Goal: Task Accomplishment & Management: Manage account settings

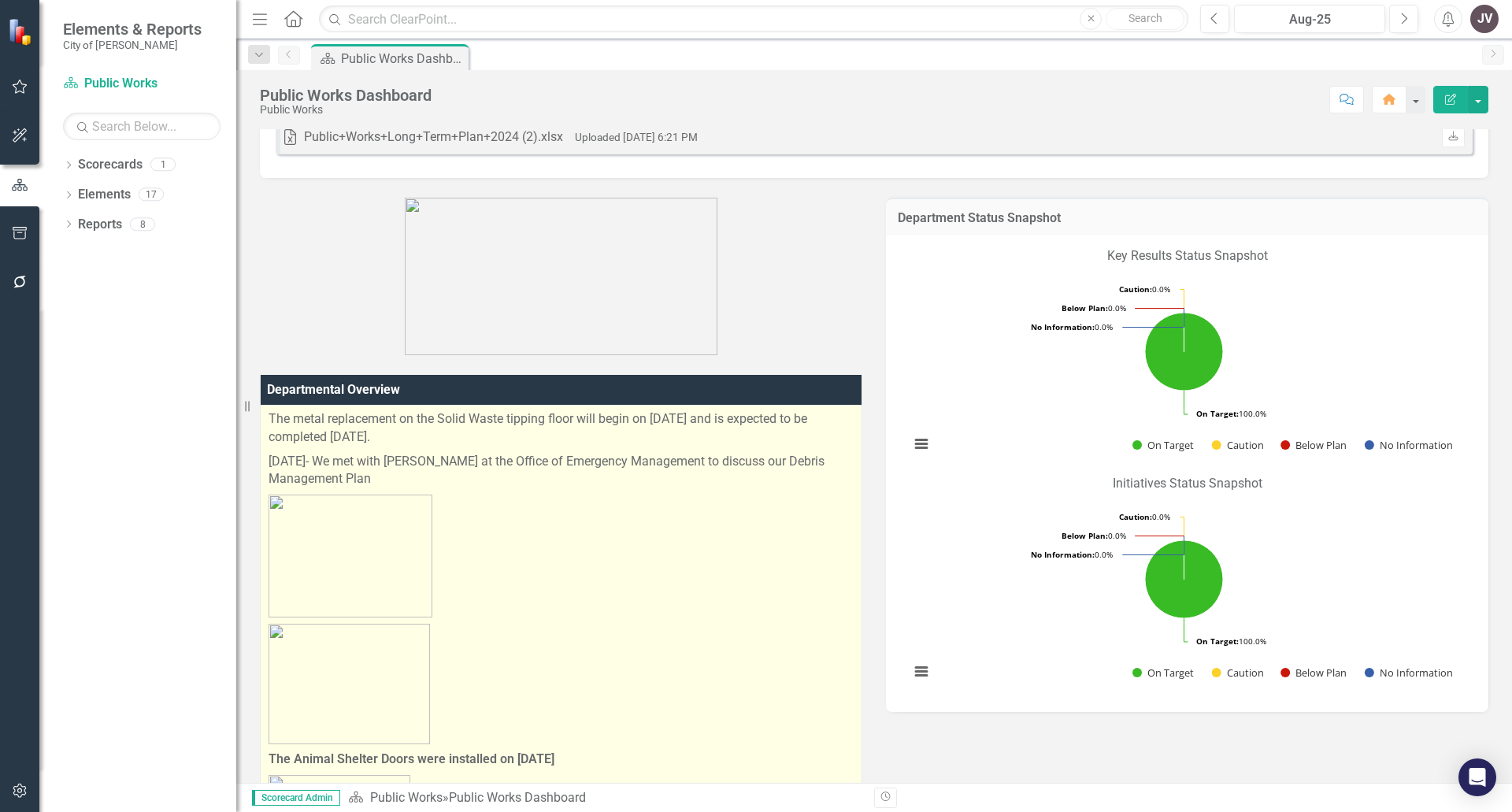
scroll to position [236, 0]
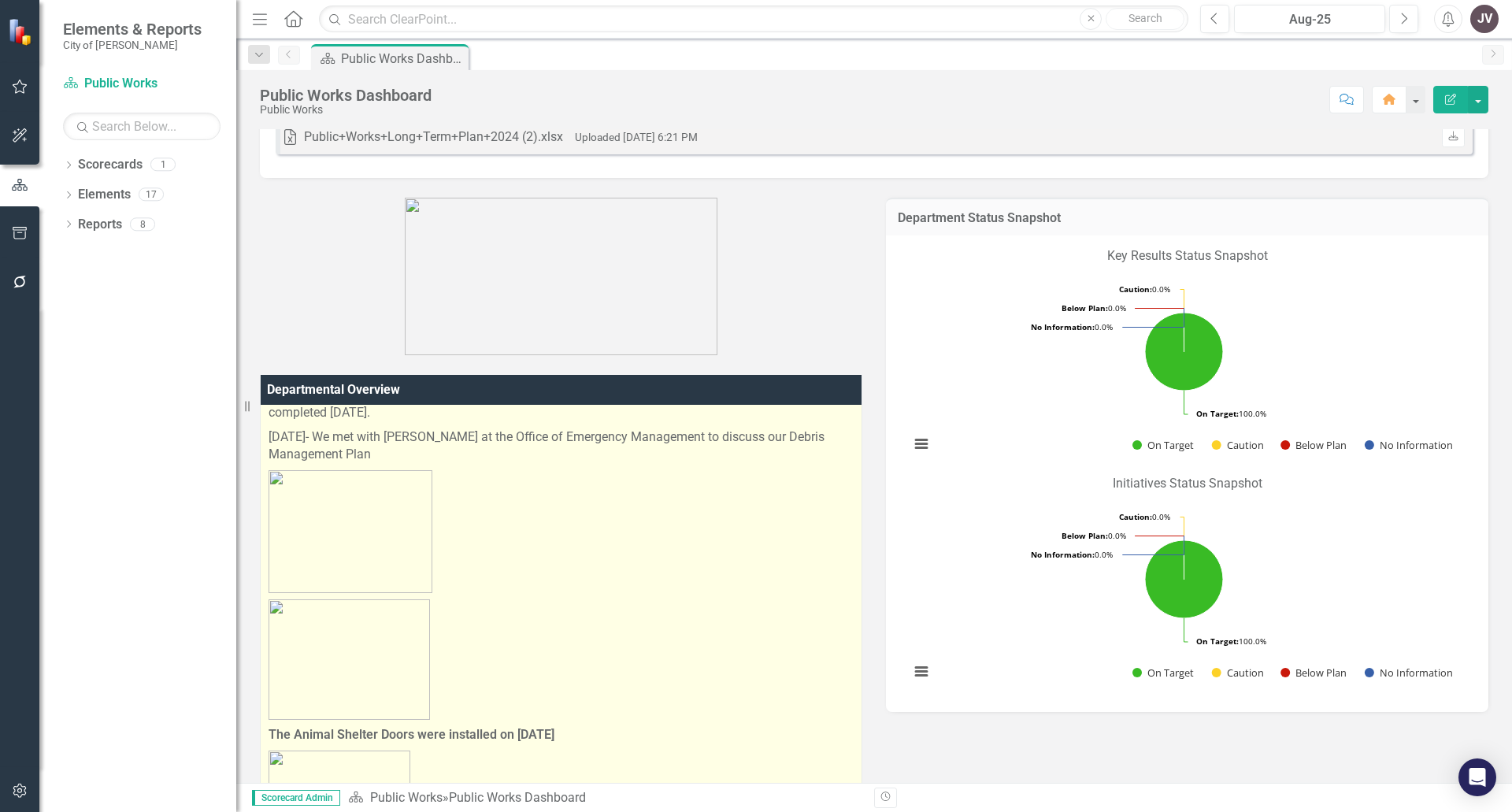
click at [357, 517] on img at bounding box center [350, 531] width 164 height 123
click at [357, 515] on img at bounding box center [350, 531] width 164 height 123
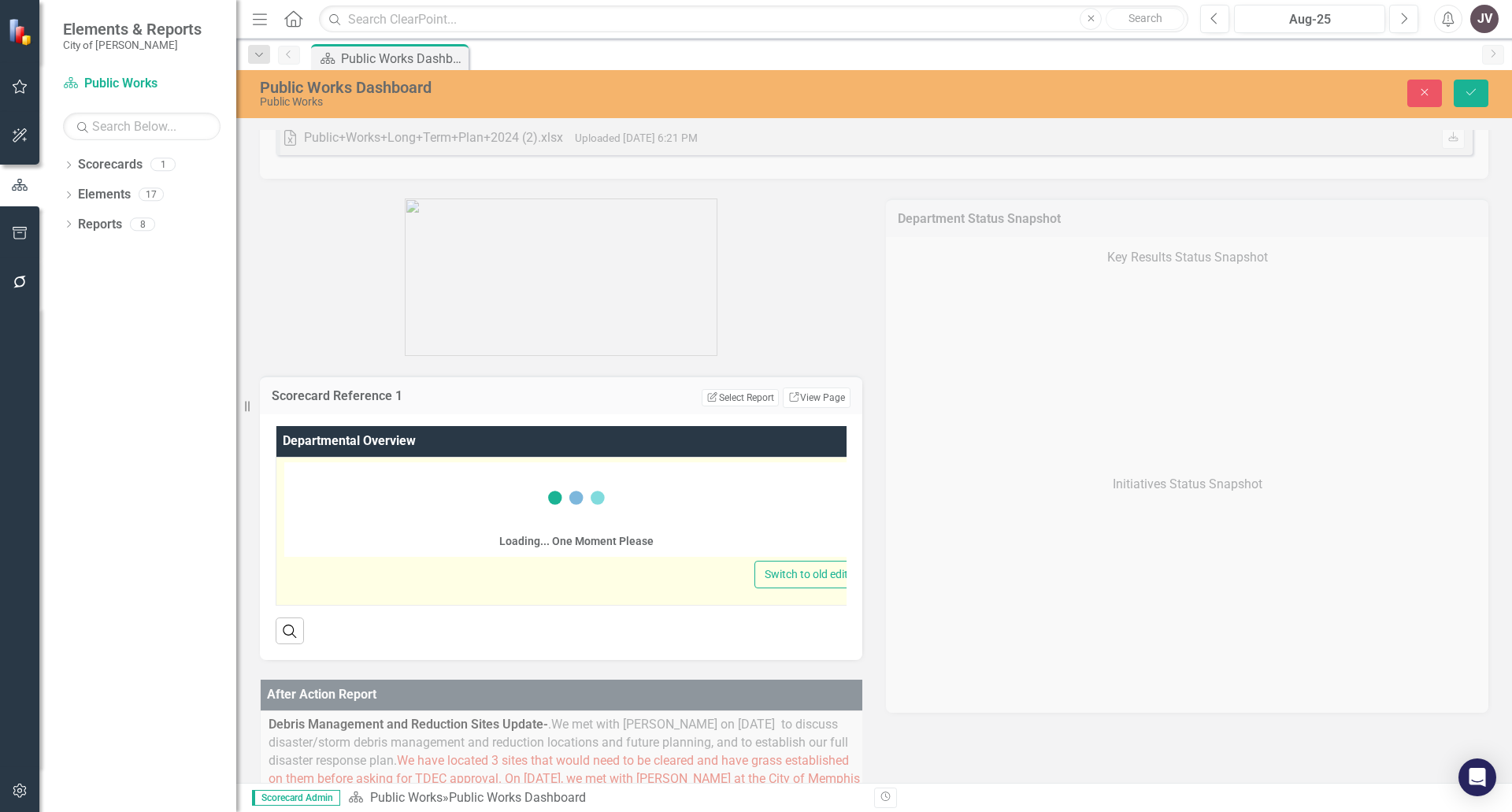
scroll to position [0, 0]
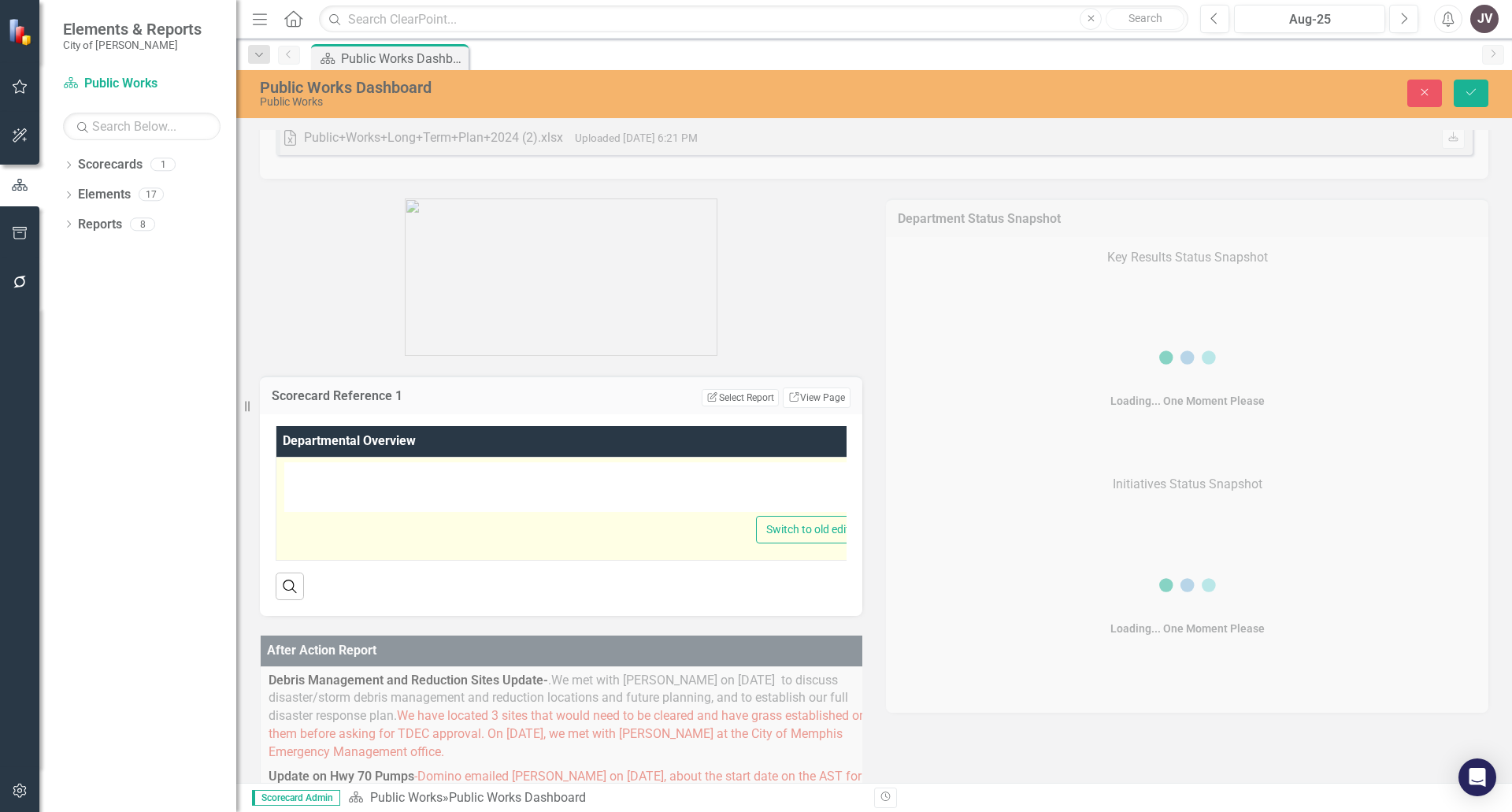
type textarea "<p>We are currently in the process of completing a lockout/tag-out training pro…"
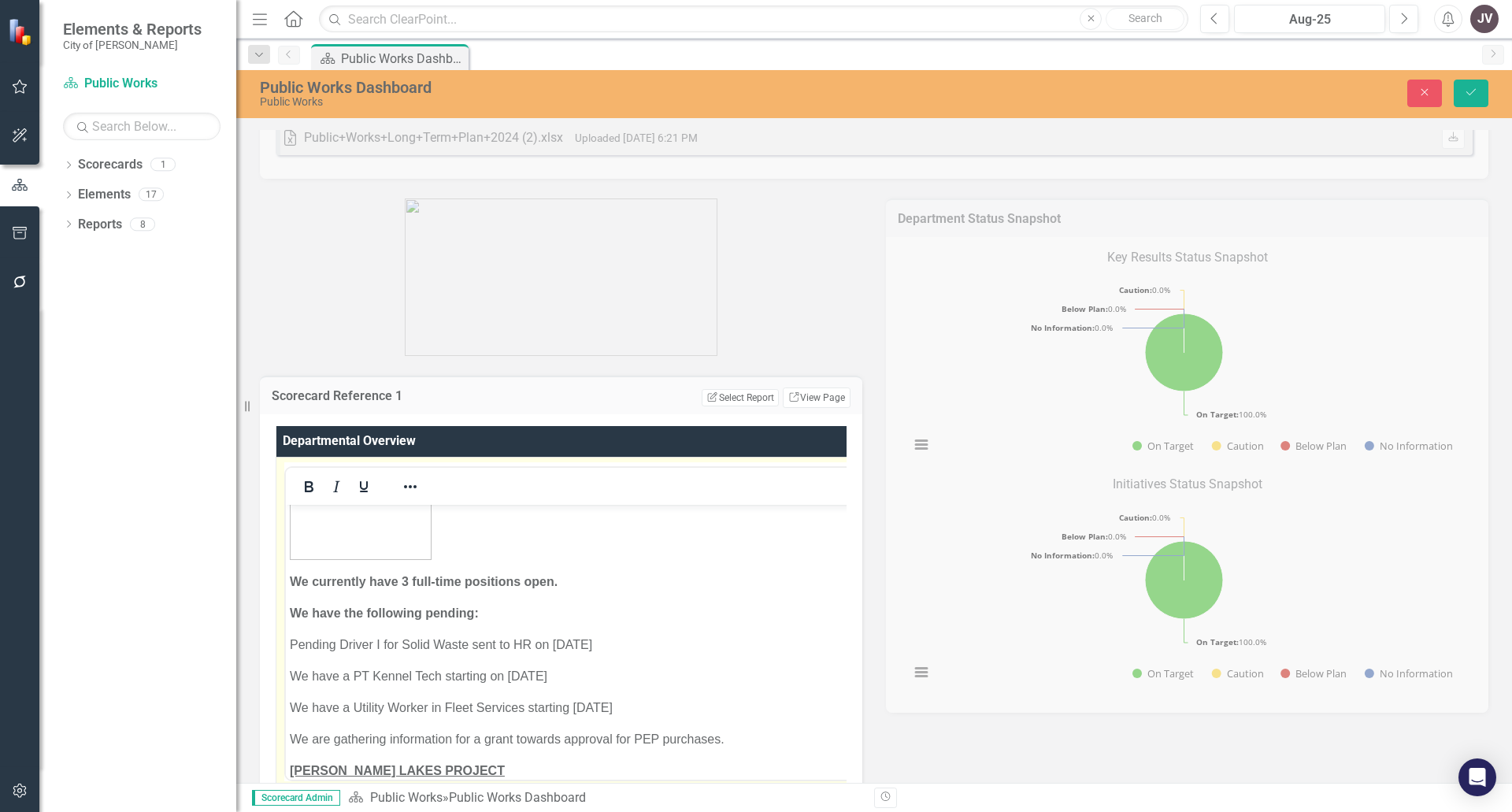
scroll to position [945, 0]
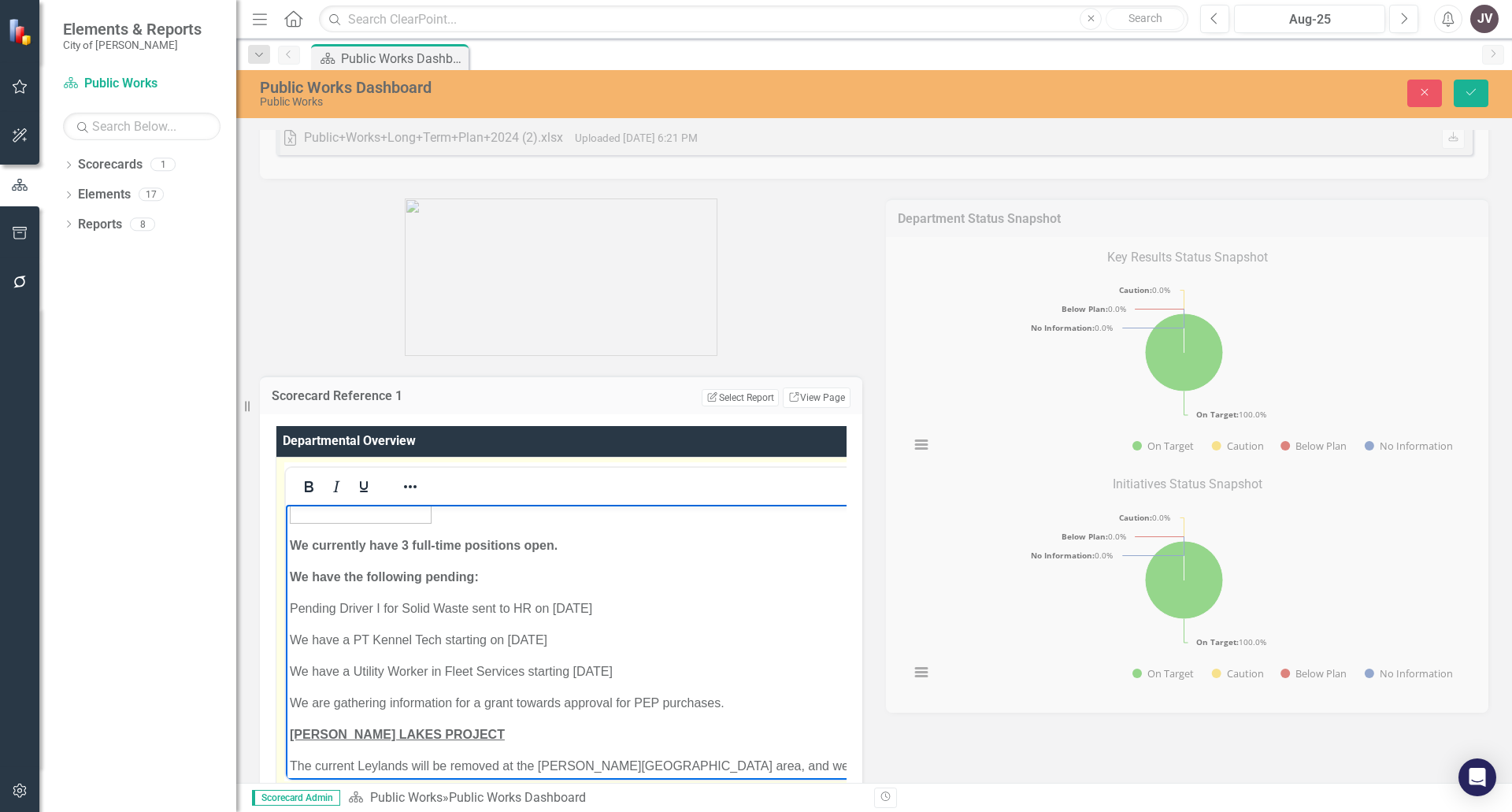
drag, startPoint x: 612, startPoint y: 583, endPoint x: 475, endPoint y: 592, distance: 137.3
click at [475, 599] on p "Pending Driver I for Solid Waste sent to HR on [DATE]" at bounding box center [578, 608] width 576 height 19
drag, startPoint x: 564, startPoint y: 619, endPoint x: 293, endPoint y: 624, distance: 271.0
click at [293, 630] on p "We have a PT Kennel Tech starting on [DATE]" at bounding box center [590, 640] width 600 height 19
click at [701, 640] on body "We are currently in the process of completing a lockout/tag-out training progra…" at bounding box center [590, 521] width 608 height 1925
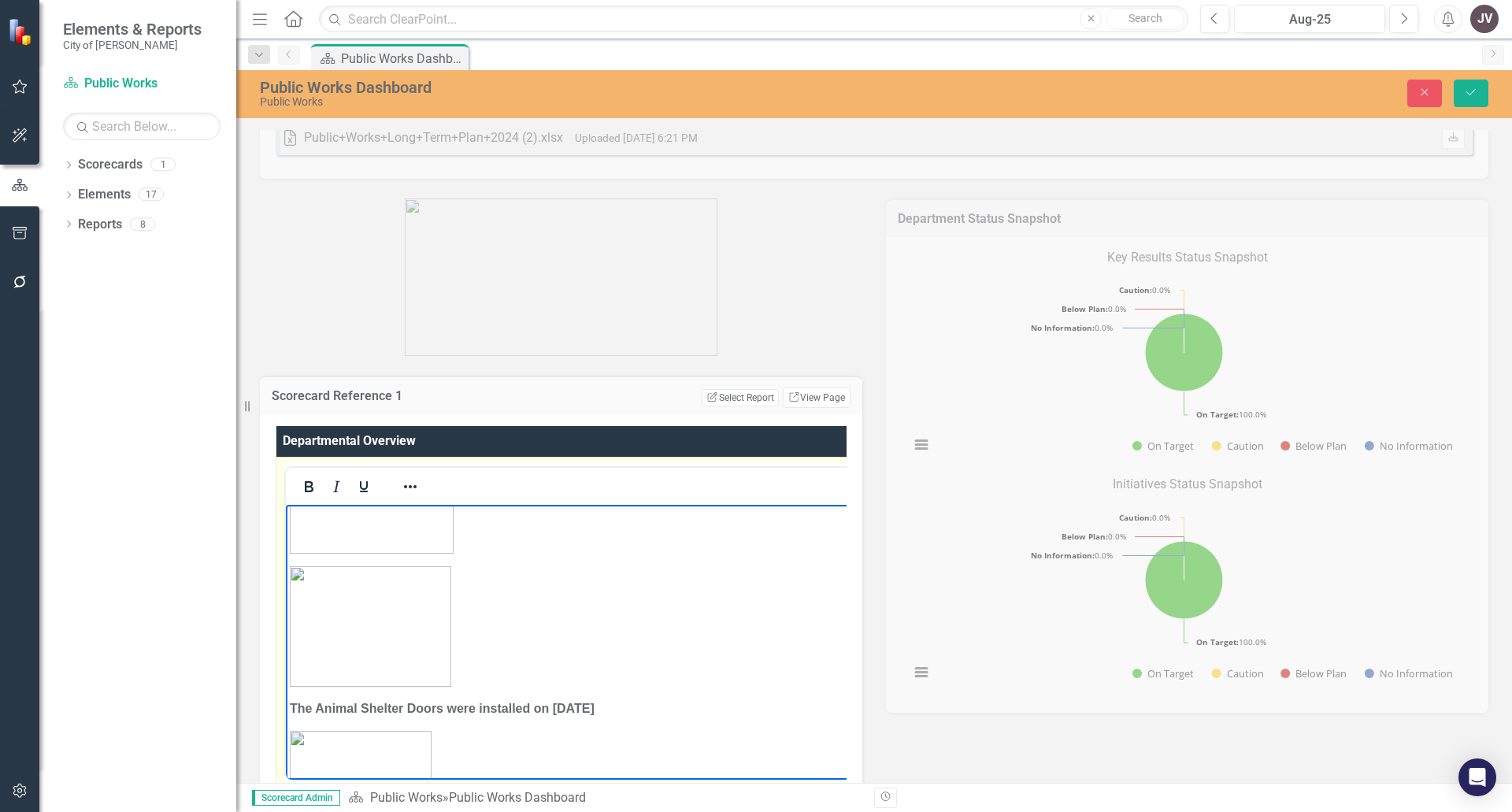
scroll to position [0, 0]
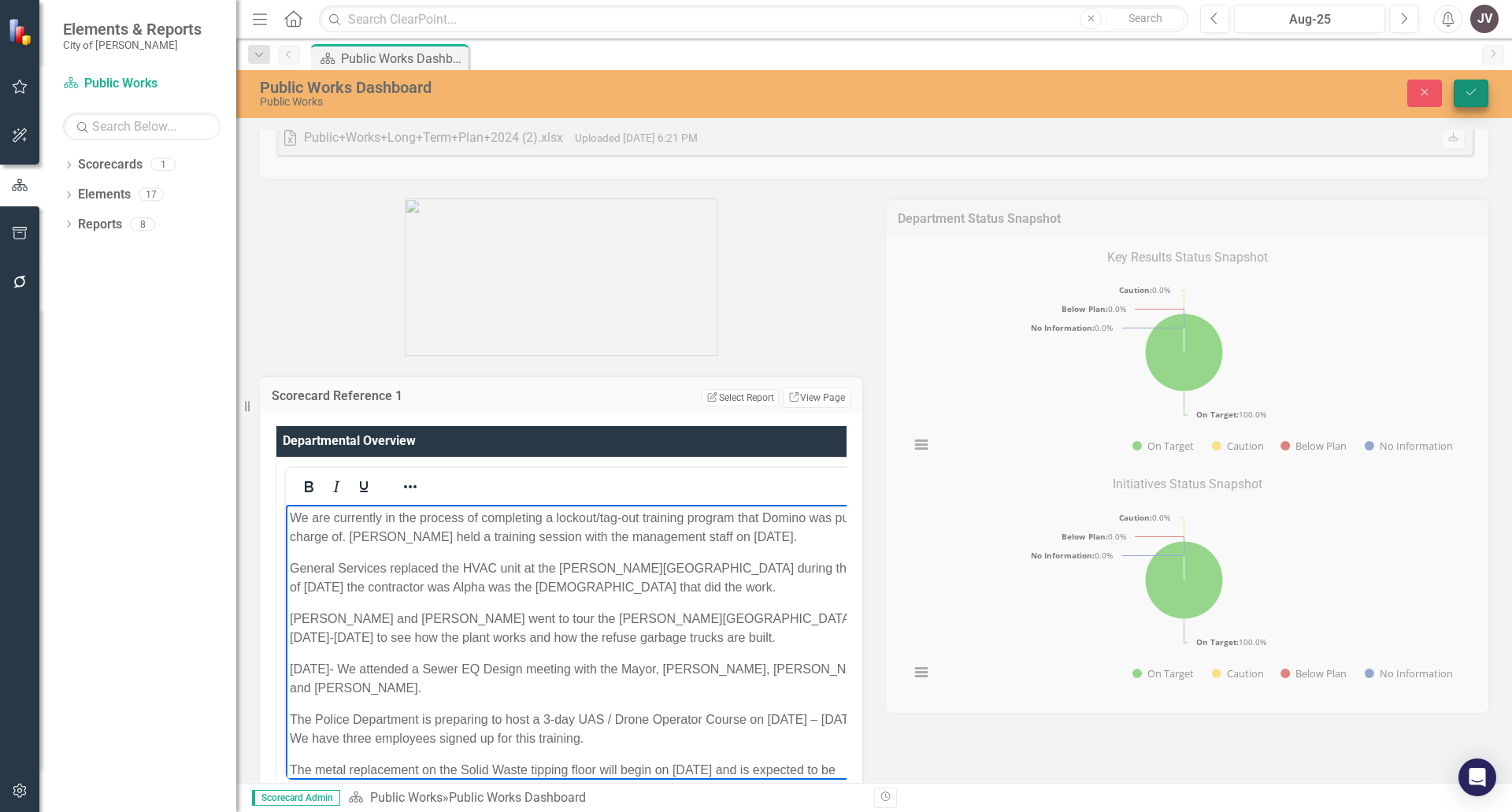
click at [1474, 94] on icon "Save" at bounding box center [1472, 92] width 14 height 11
